Goal: Information Seeking & Learning: Learn about a topic

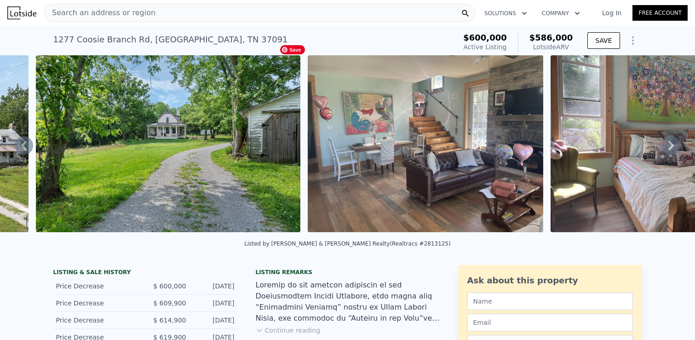
click at [335, 130] on img at bounding box center [426, 143] width 236 height 177
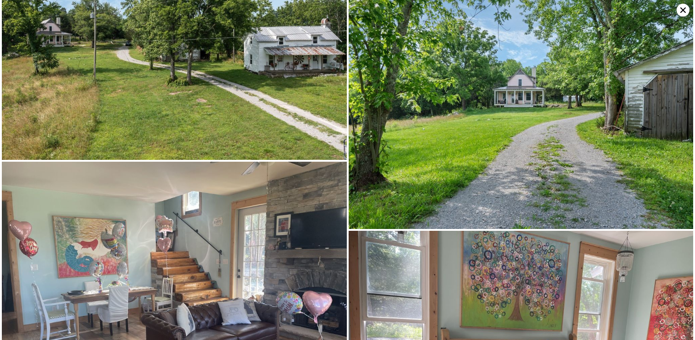
scroll to position [3392, 0]
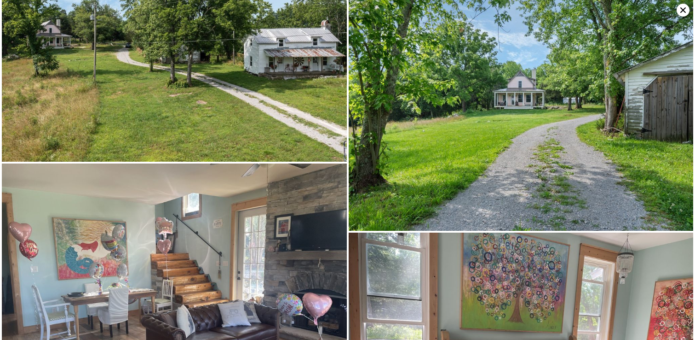
click at [688, 13] on icon at bounding box center [683, 10] width 13 height 13
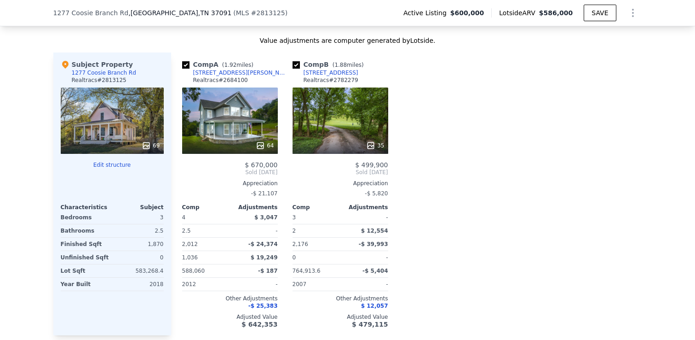
scroll to position [1072, 0]
click at [254, 115] on div "64" at bounding box center [230, 120] width 96 height 66
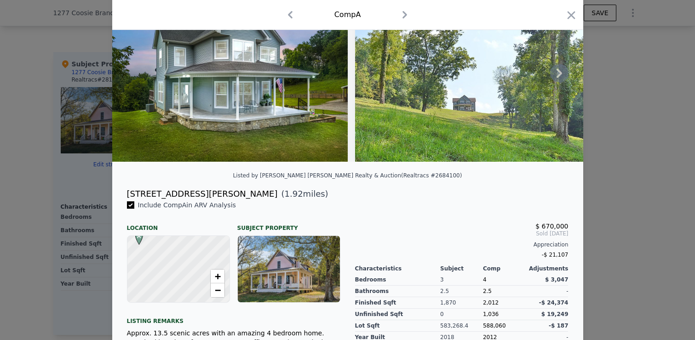
scroll to position [67, 0]
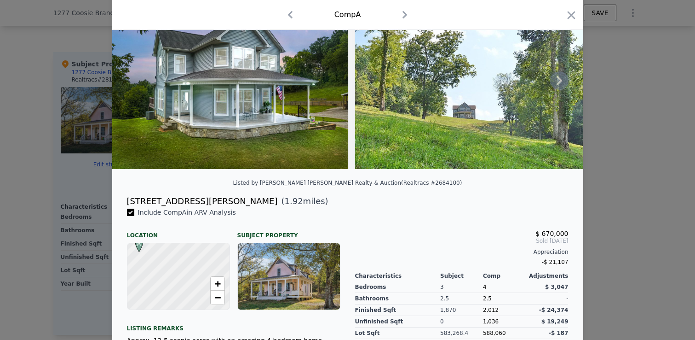
click at [560, 85] on icon at bounding box center [559, 80] width 18 height 18
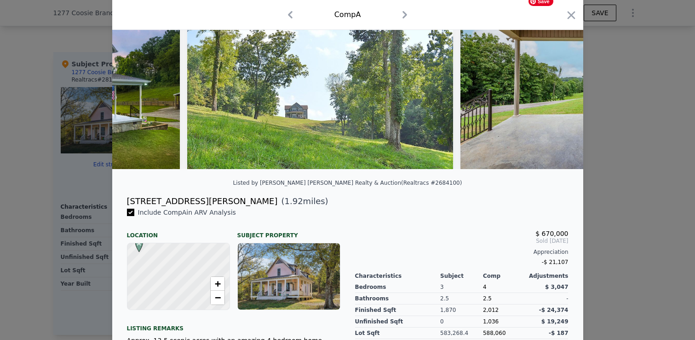
scroll to position [0, 221]
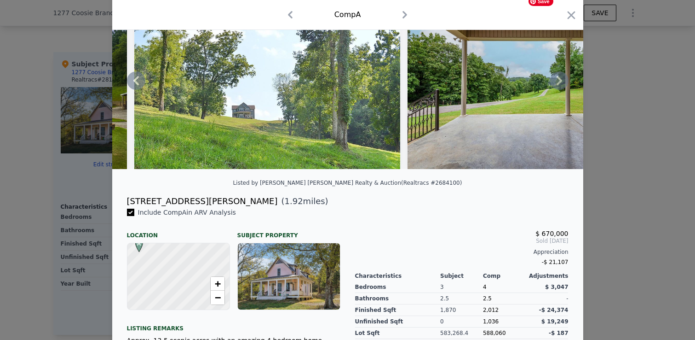
click at [560, 85] on div at bounding box center [347, 80] width 471 height 177
click at [505, 99] on img at bounding box center [540, 80] width 265 height 177
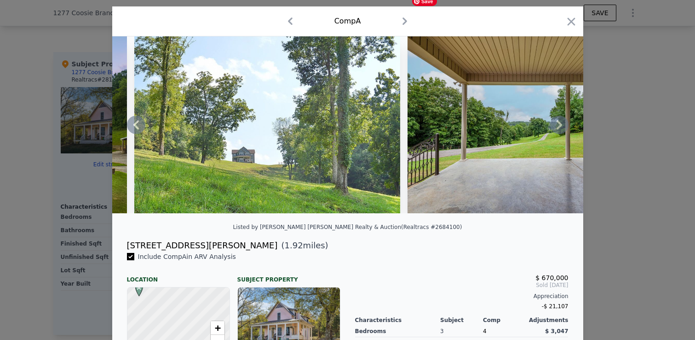
scroll to position [0, 0]
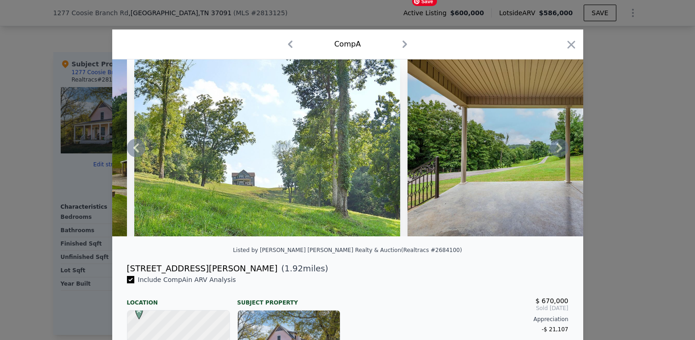
click at [512, 106] on img at bounding box center [540, 147] width 265 height 177
click at [512, 107] on img at bounding box center [540, 147] width 265 height 177
click at [560, 146] on icon at bounding box center [560, 147] width 6 height 9
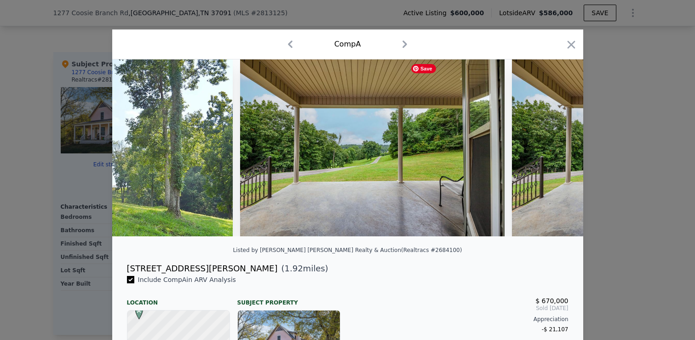
scroll to position [0, 442]
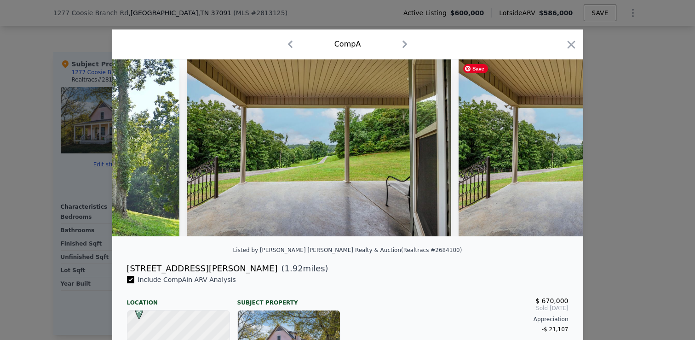
click at [560, 146] on img at bounding box center [591, 147] width 265 height 177
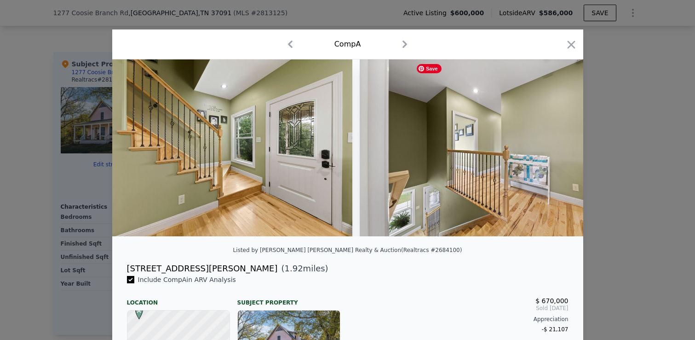
scroll to position [0, 8578]
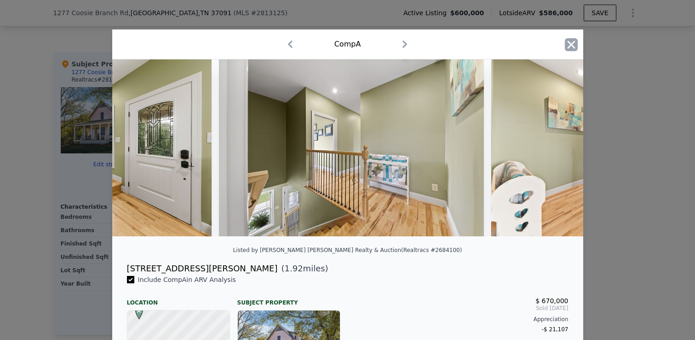
click at [572, 49] on icon "button" at bounding box center [571, 44] width 13 height 13
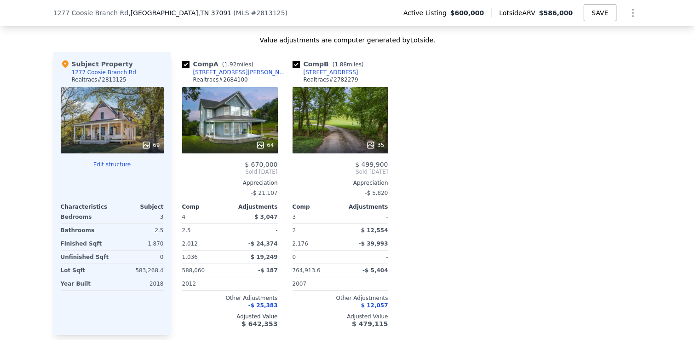
click at [352, 116] on div "35" at bounding box center [341, 120] width 96 height 66
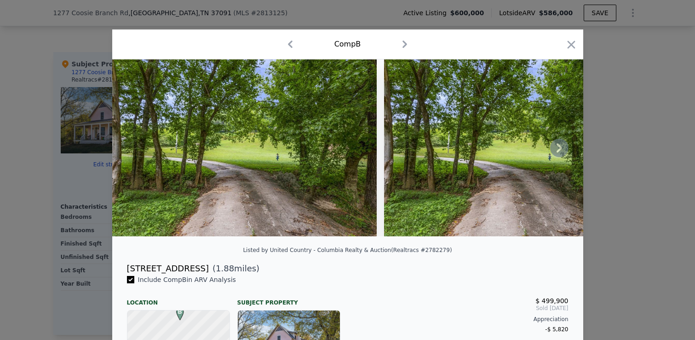
click at [564, 145] on icon at bounding box center [559, 148] width 18 height 18
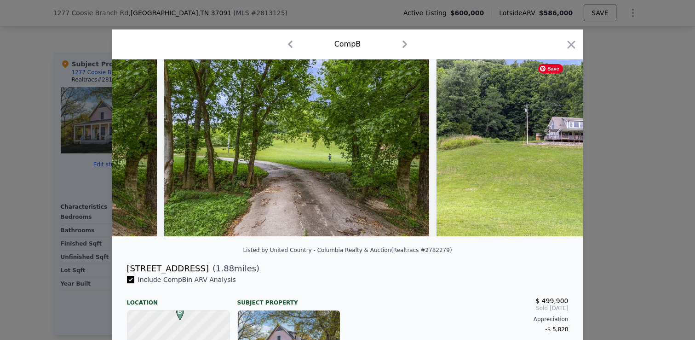
scroll to position [0, 221]
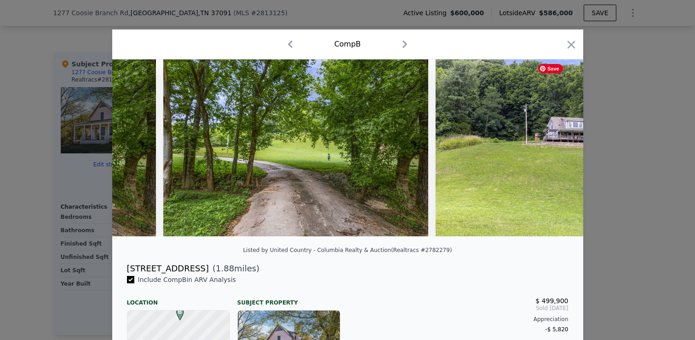
click at [564, 145] on div at bounding box center [347, 147] width 471 height 177
click at [560, 146] on icon at bounding box center [560, 147] width 6 height 9
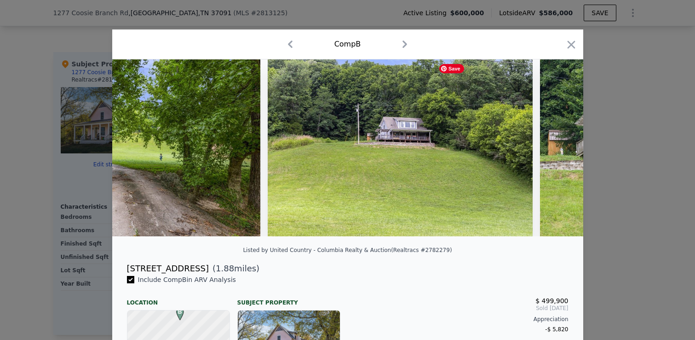
scroll to position [0, 442]
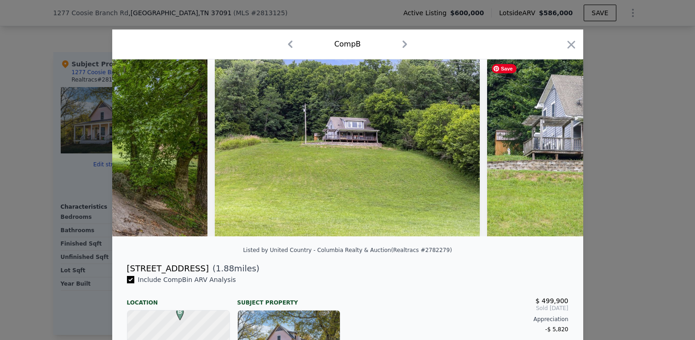
click at [560, 146] on div at bounding box center [347, 147] width 471 height 177
click at [560, 146] on icon at bounding box center [560, 147] width 6 height 9
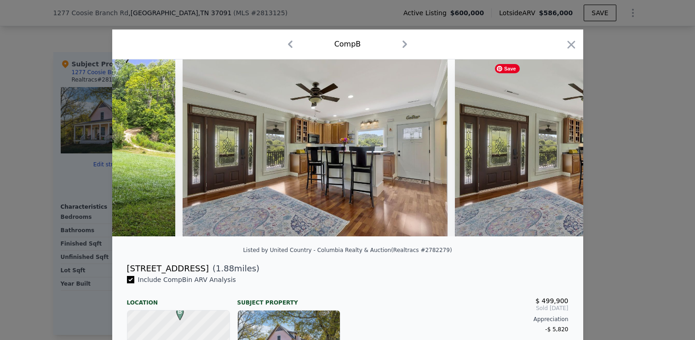
scroll to position [0, 1840]
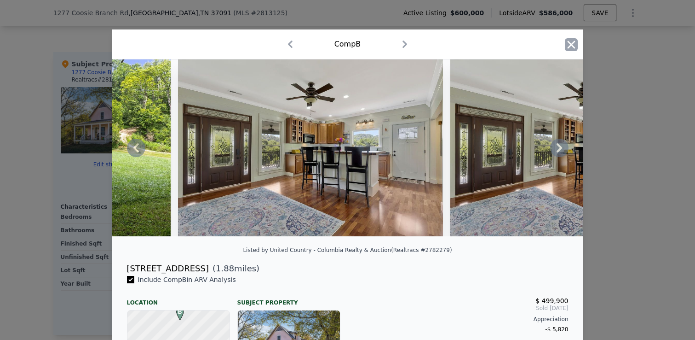
click at [573, 45] on icon "button" at bounding box center [571, 44] width 13 height 13
